Goal: Navigation & Orientation: Go to known website

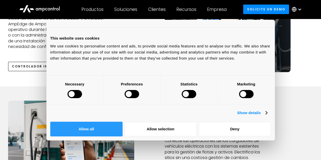
click at [122, 122] on button "Allow all" at bounding box center [86, 129] width 72 height 15
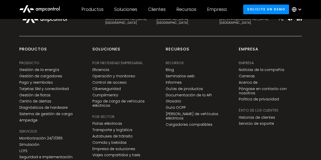
scroll to position [1941, 0]
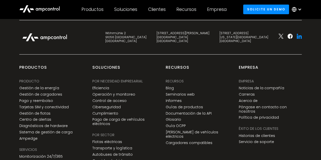
click at [299, 39] on icon at bounding box center [299, 37] width 3 height 4
click at [48, 8] on icon at bounding box center [39, 9] width 41 height 12
